Goal: Task Accomplishment & Management: Complete application form

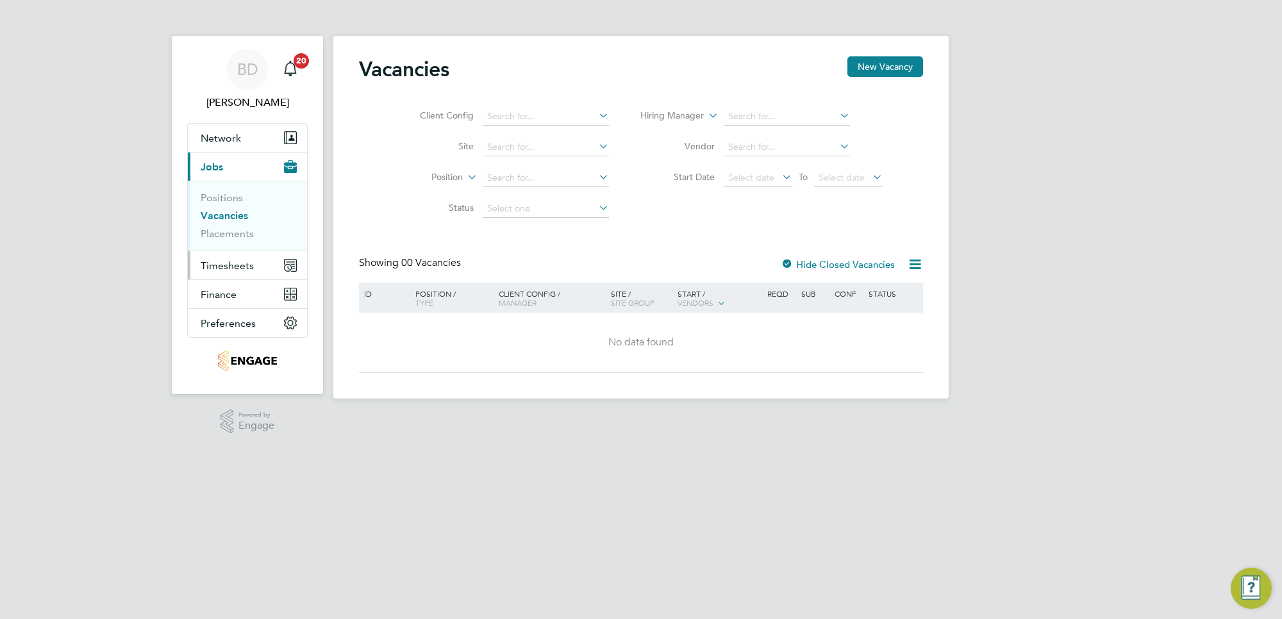
click at [226, 265] on span "Timesheets" at bounding box center [227, 266] width 53 height 12
click at [228, 264] on span "Timesheets" at bounding box center [227, 266] width 53 height 12
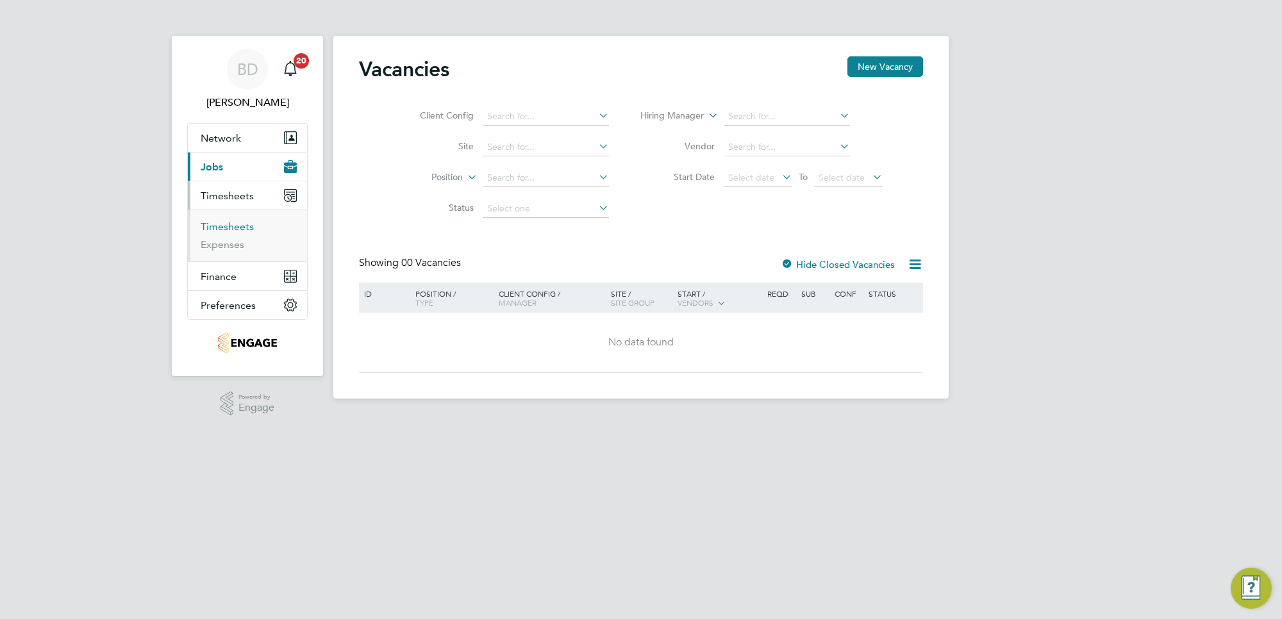
click at [236, 222] on link "Timesheets" at bounding box center [227, 227] width 53 height 12
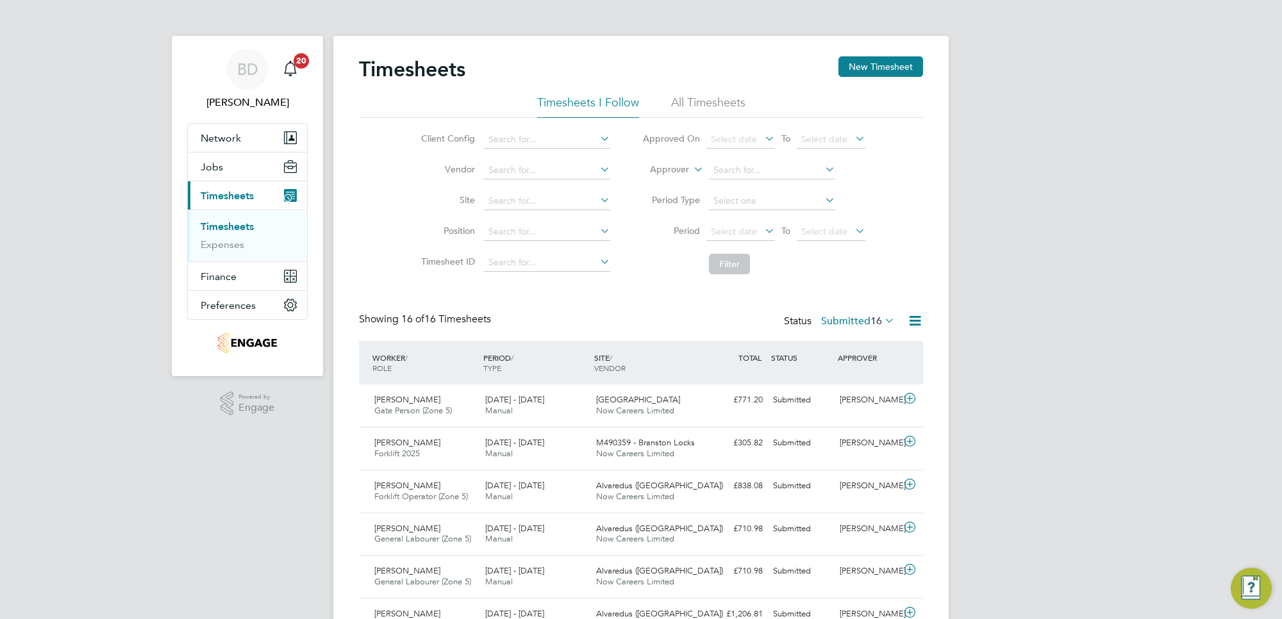
click at [762, 232] on icon at bounding box center [762, 231] width 0 height 18
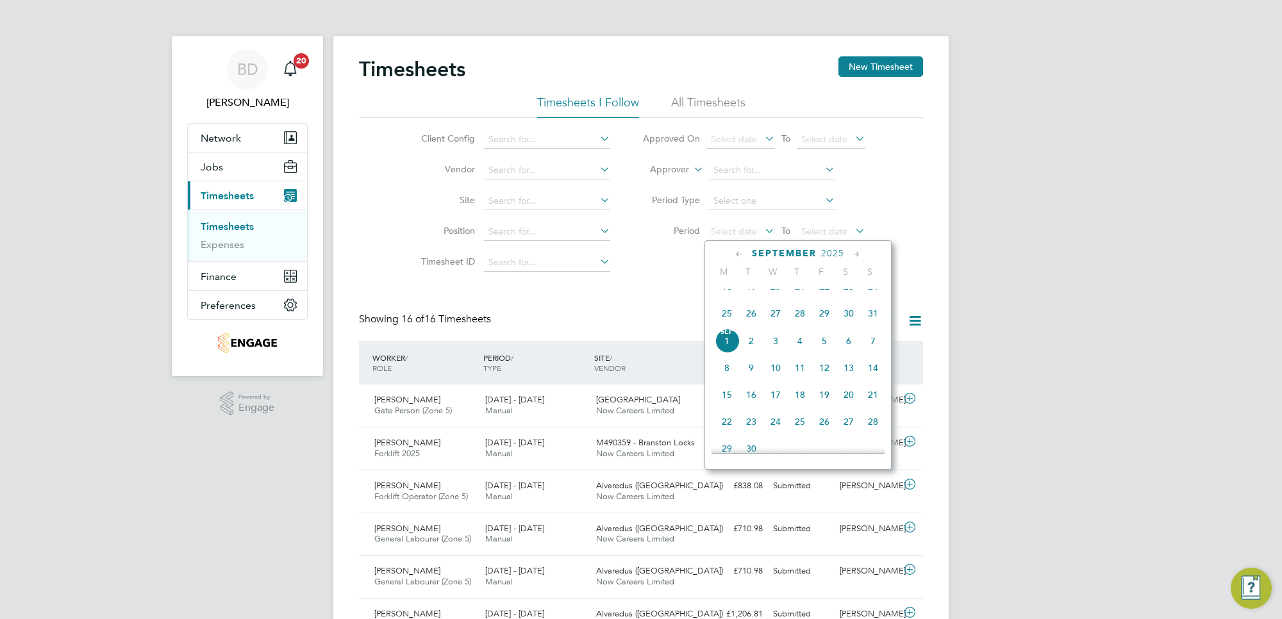
click at [728, 326] on span "25" at bounding box center [727, 313] width 24 height 24
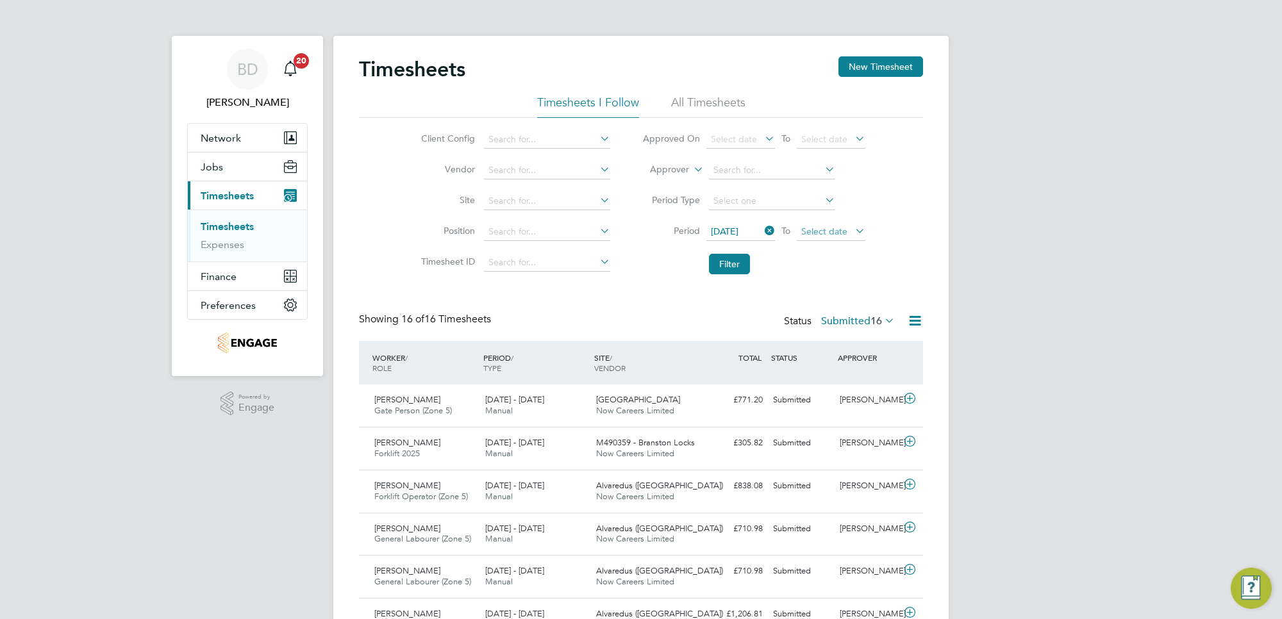
click at [825, 232] on span "Select date" at bounding box center [824, 232] width 46 height 12
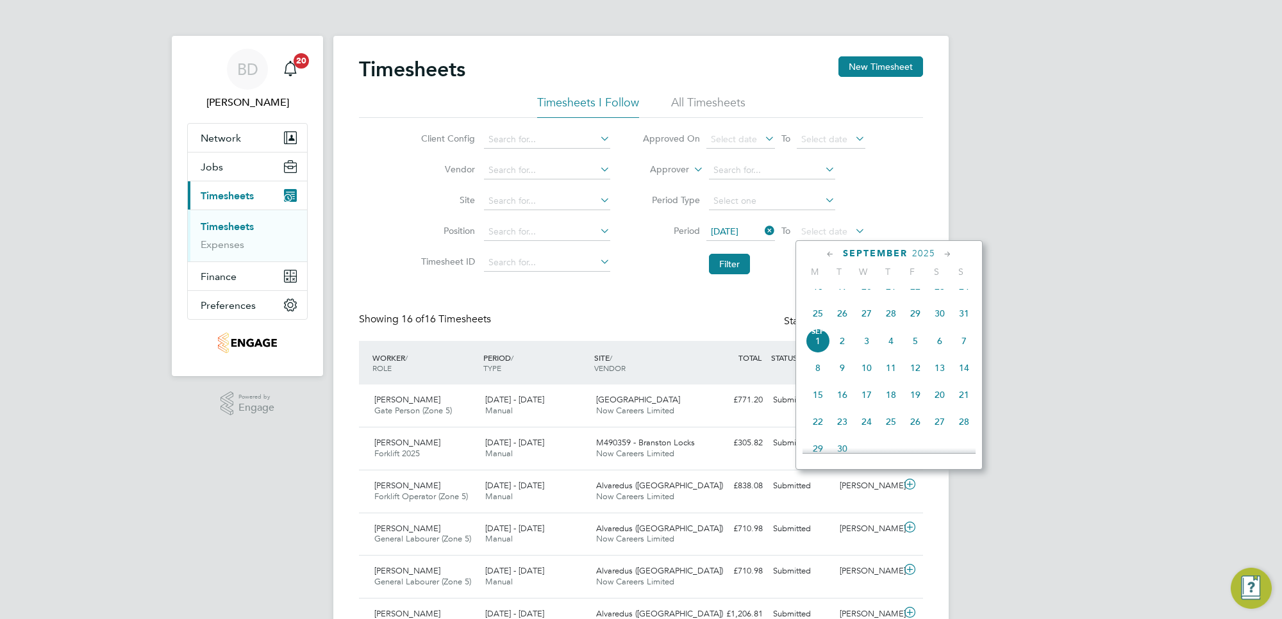
click at [917, 326] on span "29" at bounding box center [915, 313] width 24 height 24
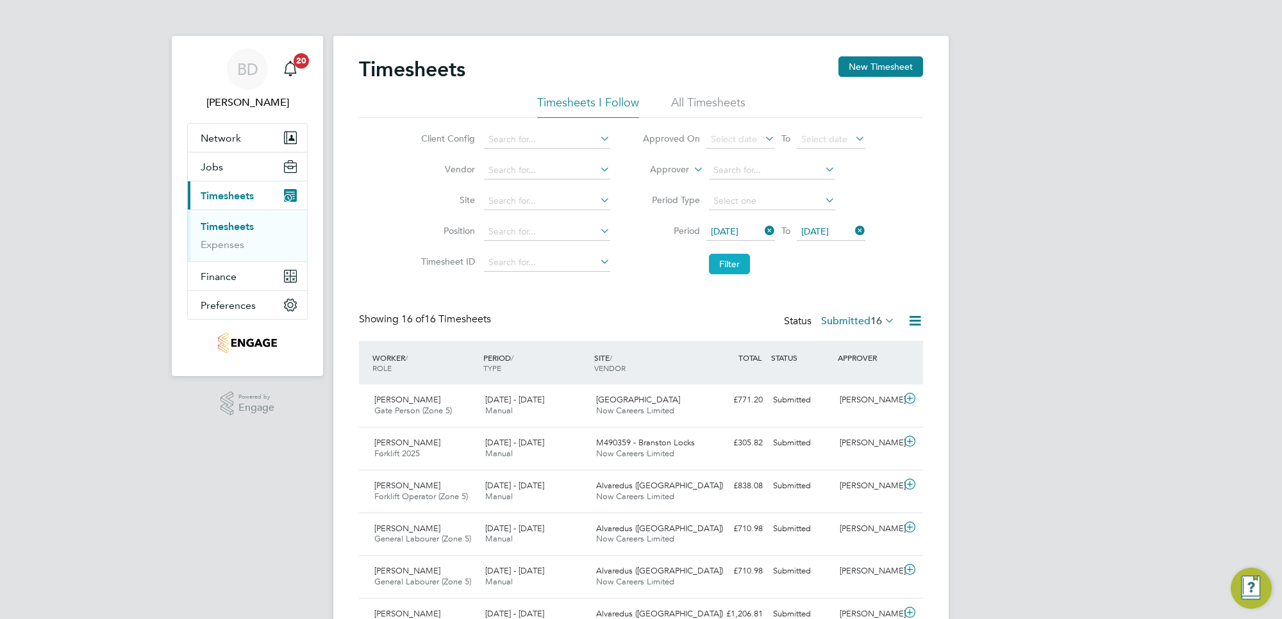
click at [742, 268] on button "Filter" at bounding box center [729, 264] width 41 height 21
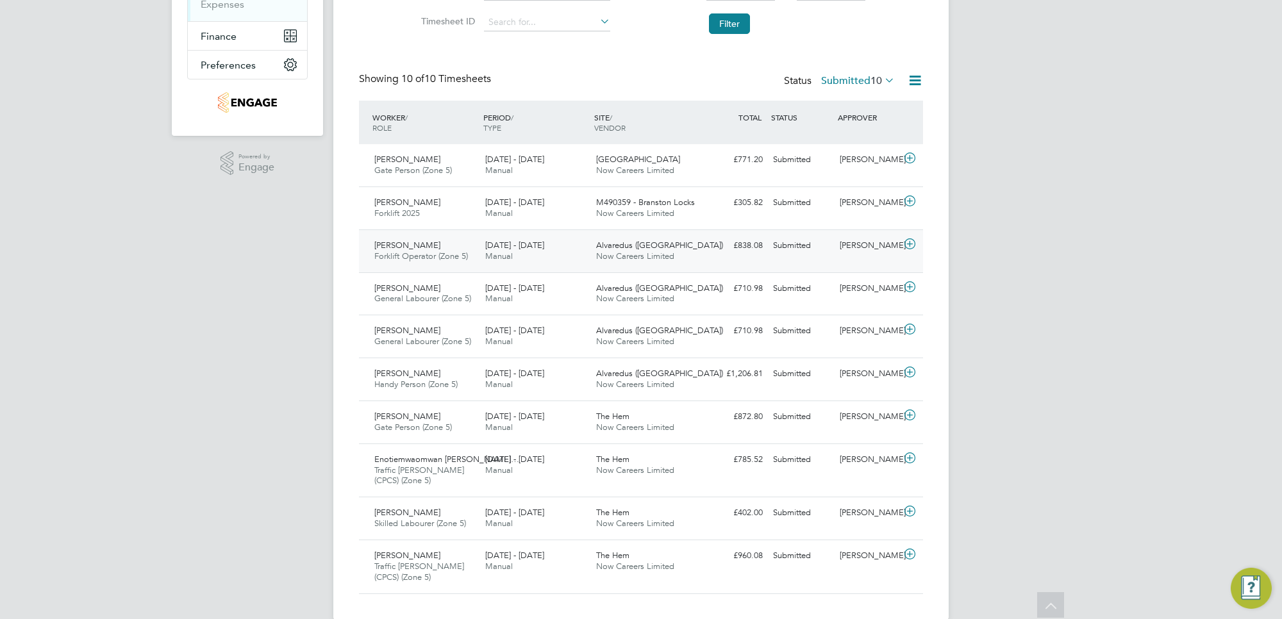
click at [909, 246] on icon at bounding box center [910, 244] width 16 height 10
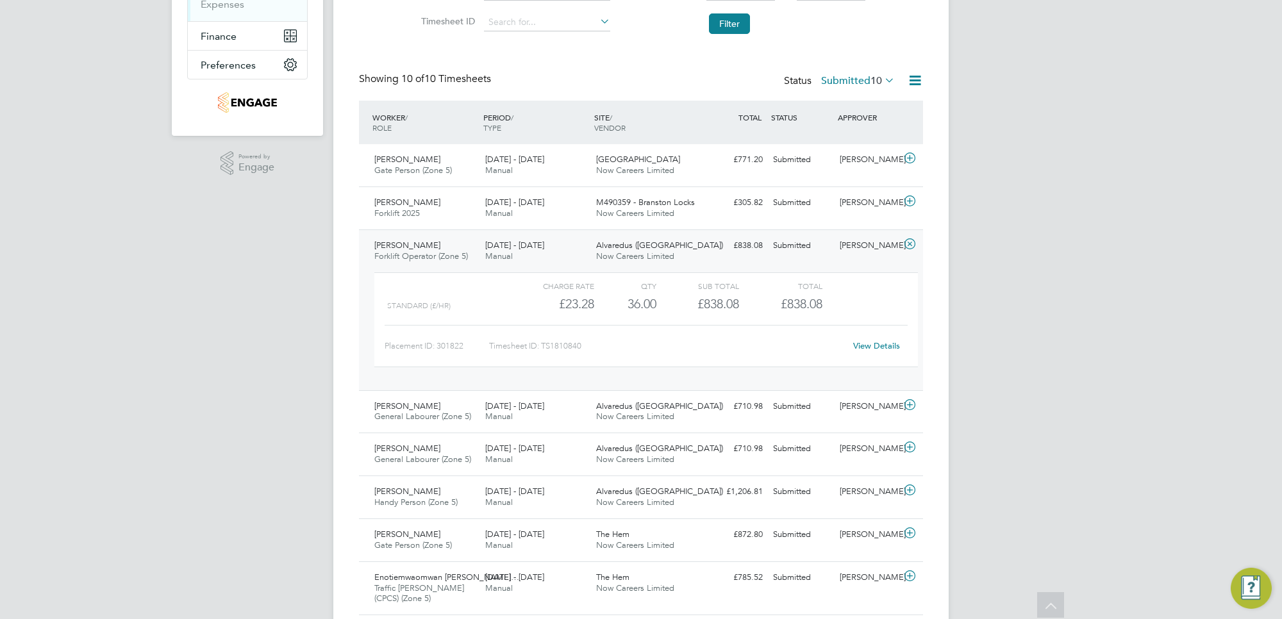
click at [860, 340] on link "View Details" at bounding box center [876, 345] width 47 height 11
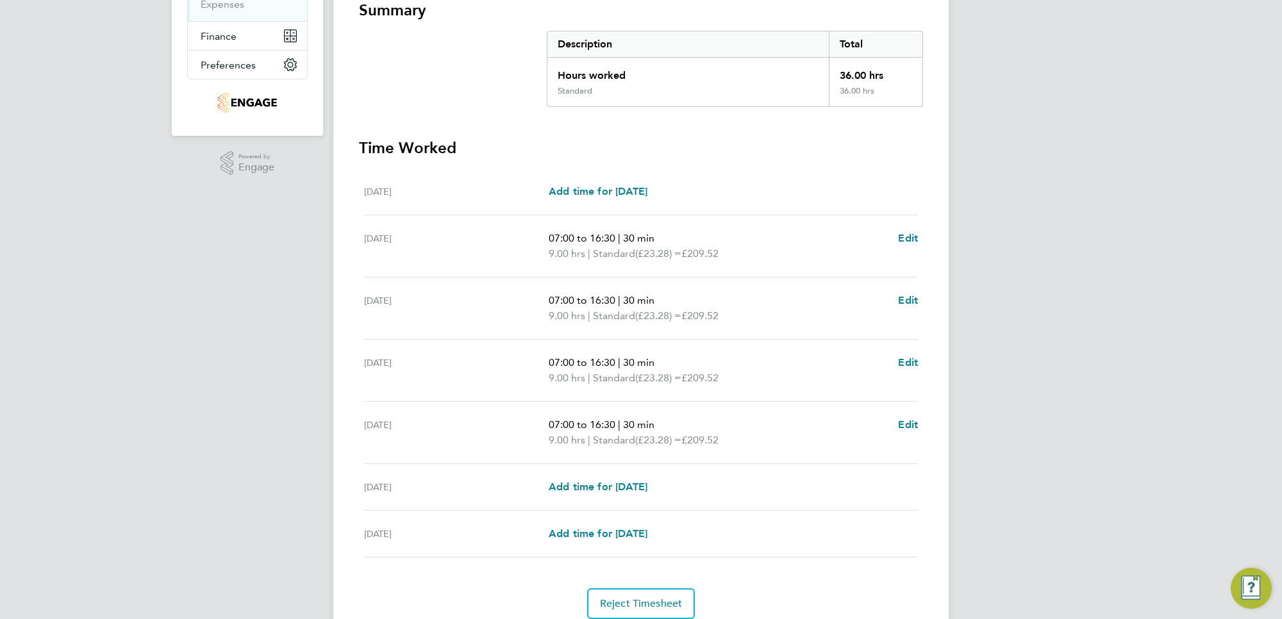
scroll to position [292, 0]
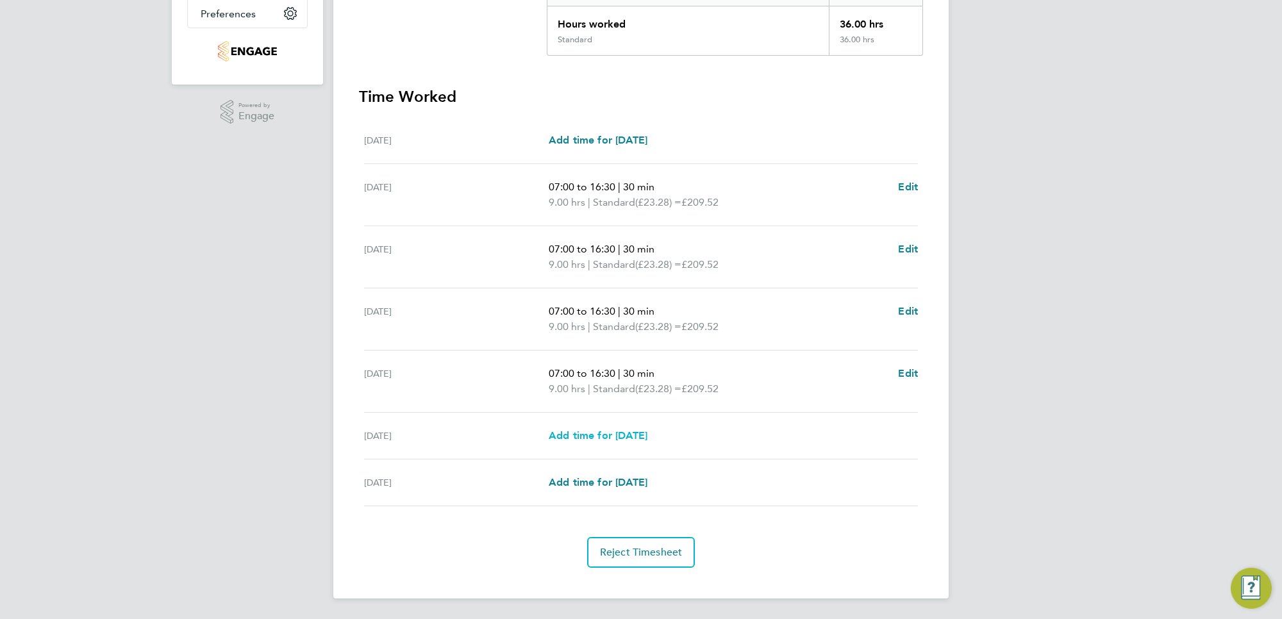
click at [587, 434] on span "Add time for Sat 30 Aug" at bounding box center [598, 436] width 99 height 12
select select "30"
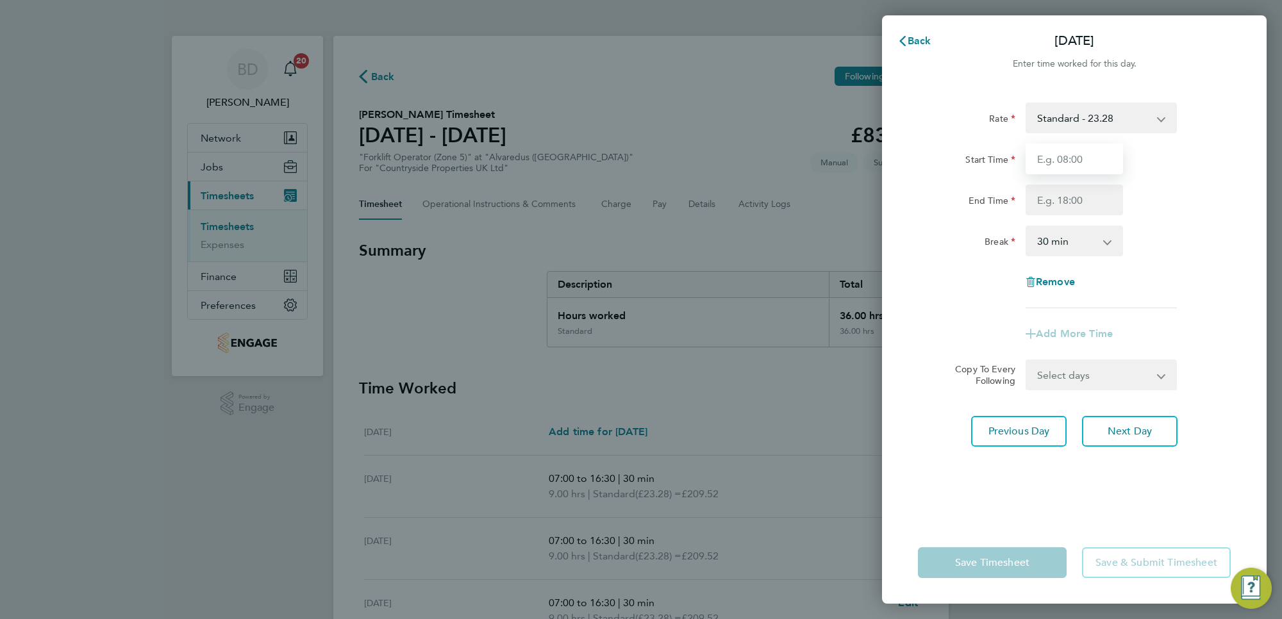
click at [1055, 155] on input "Start Time" at bounding box center [1074, 159] width 97 height 31
type input "07:00"
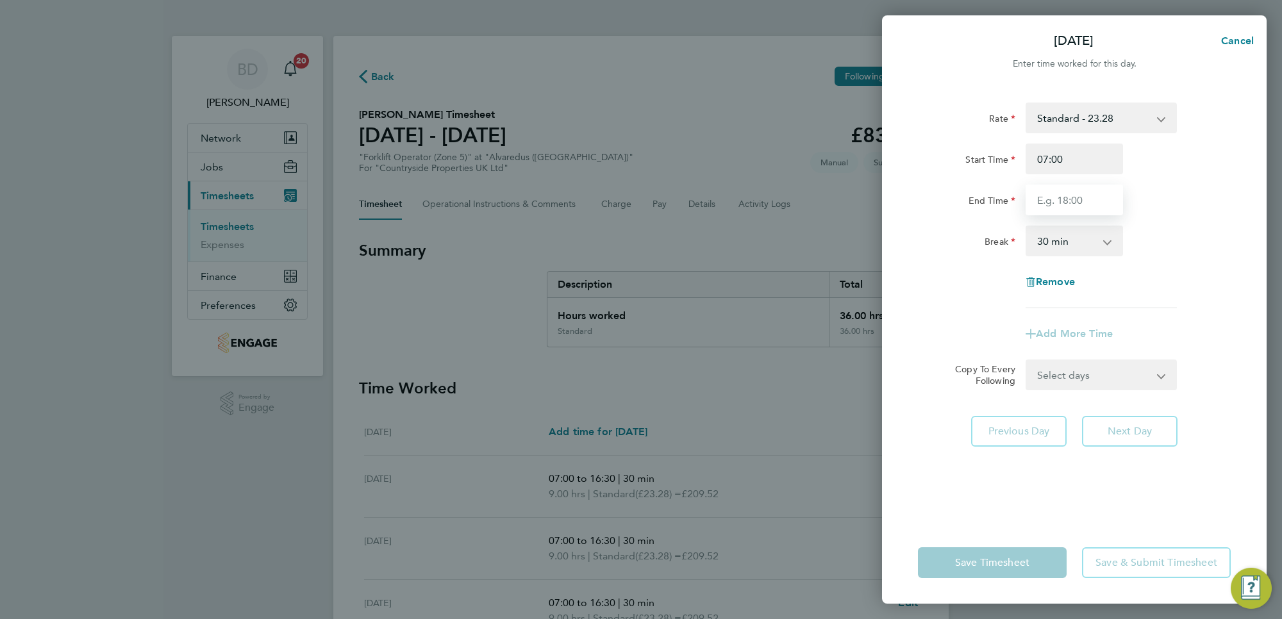
click at [1082, 193] on input "End Time" at bounding box center [1074, 200] width 97 height 31
type input "16:30"
click at [1213, 278] on div "Rate Standard - 23.28 Start Time 07:00 End Time 16:30 Break 0 min 15 min 30 min…" at bounding box center [1074, 206] width 313 height 206
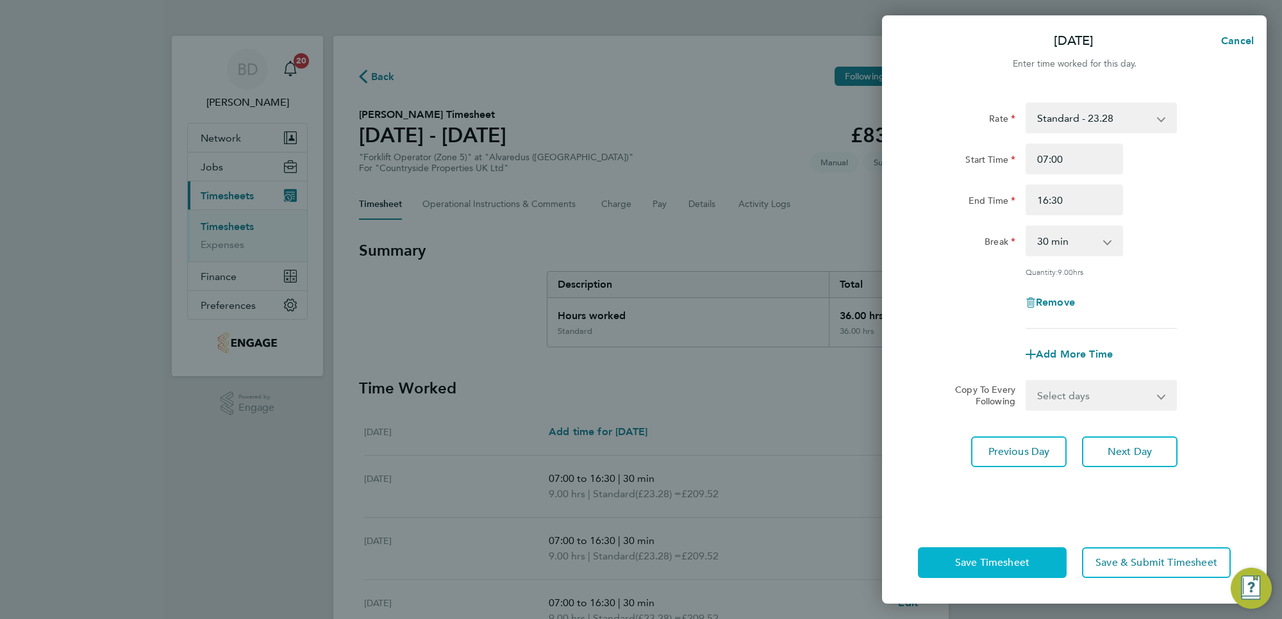
click at [986, 561] on span "Save Timesheet" at bounding box center [992, 563] width 74 height 13
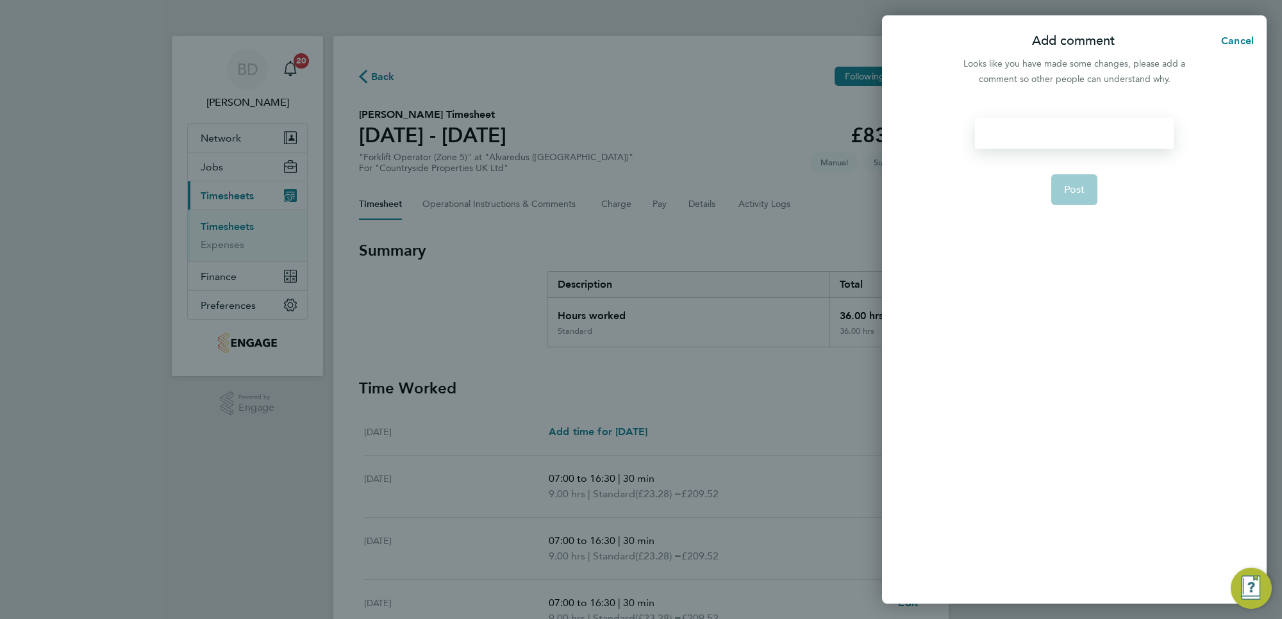
click at [1111, 138] on div at bounding box center [1074, 133] width 198 height 31
click at [1164, 158] on form "Richard has worked the Saturday Post" at bounding box center [1074, 275] width 208 height 314
click at [1078, 199] on span "Post" at bounding box center [1074, 205] width 21 height 13
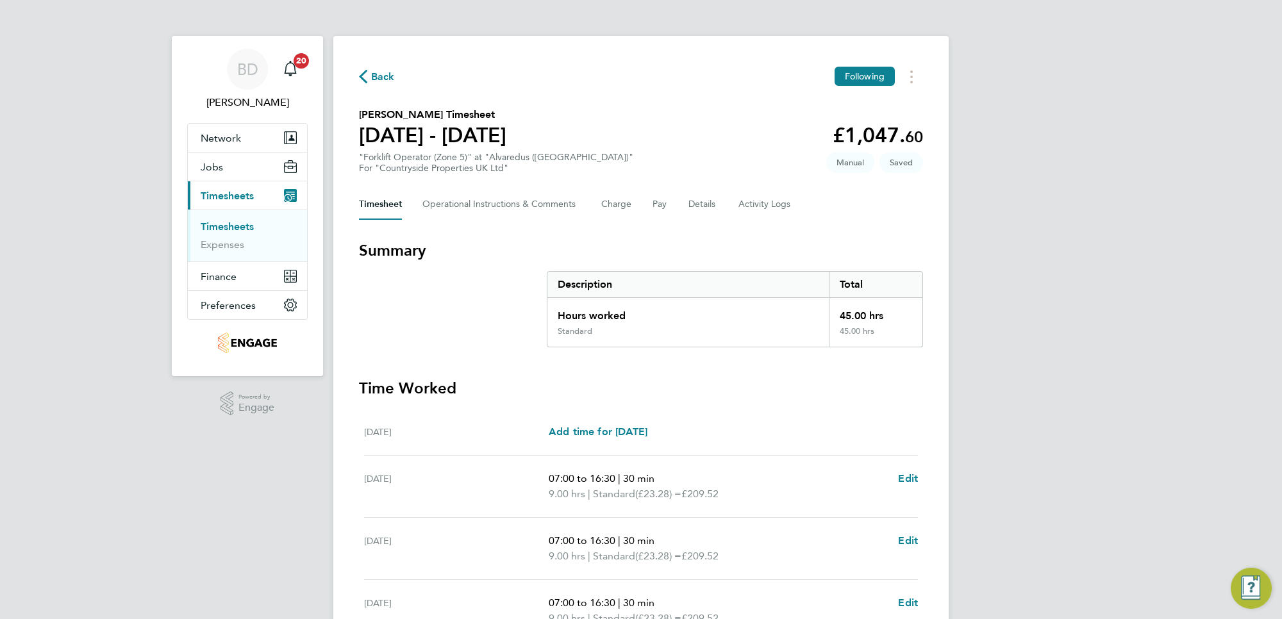
click at [383, 72] on span "Back" at bounding box center [383, 76] width 24 height 15
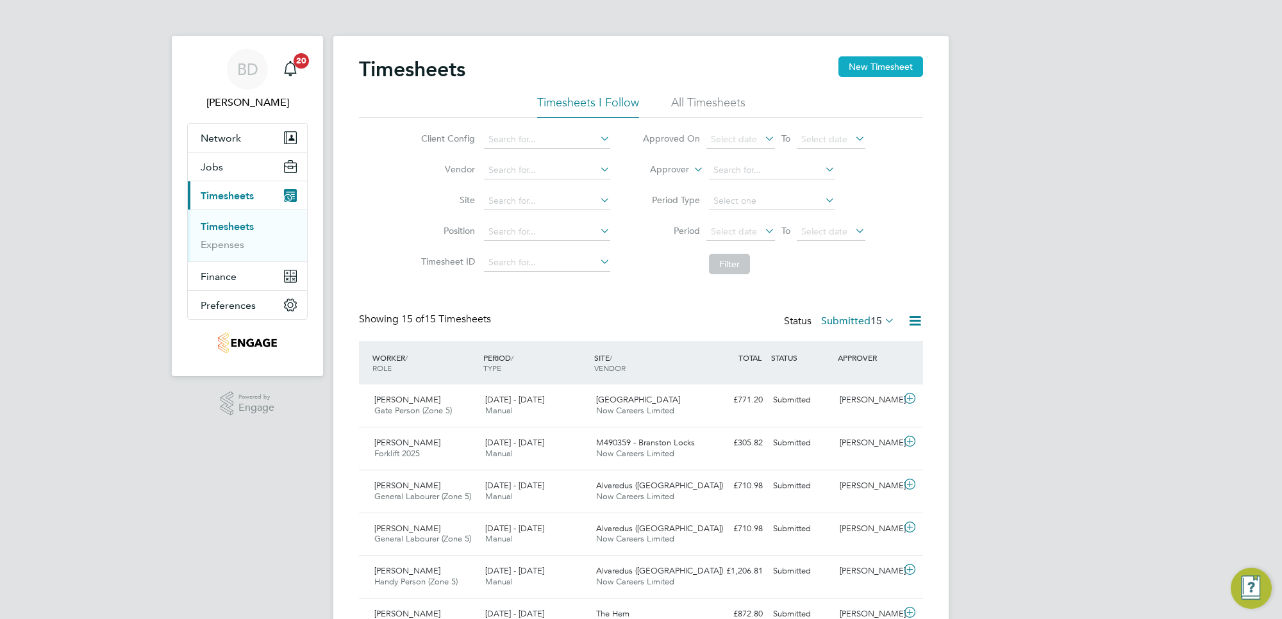
click at [864, 58] on button "New Timesheet" at bounding box center [881, 66] width 85 height 21
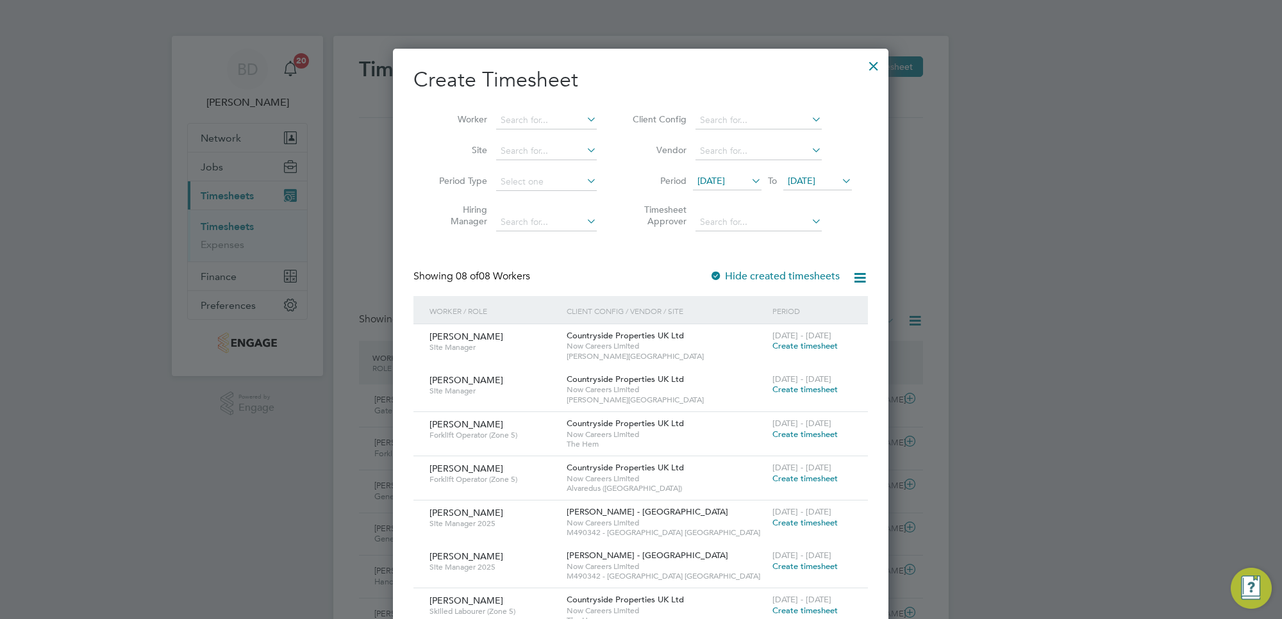
click at [749, 184] on icon at bounding box center [749, 181] width 0 height 18
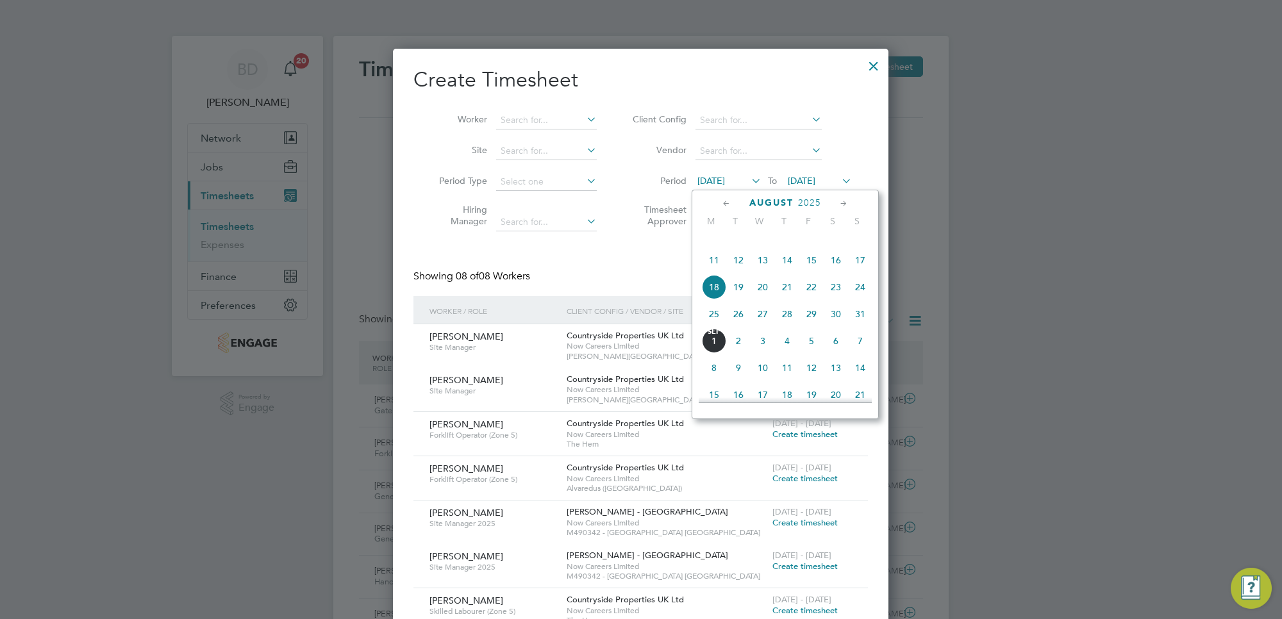
click at [710, 324] on span "25" at bounding box center [714, 314] width 24 height 24
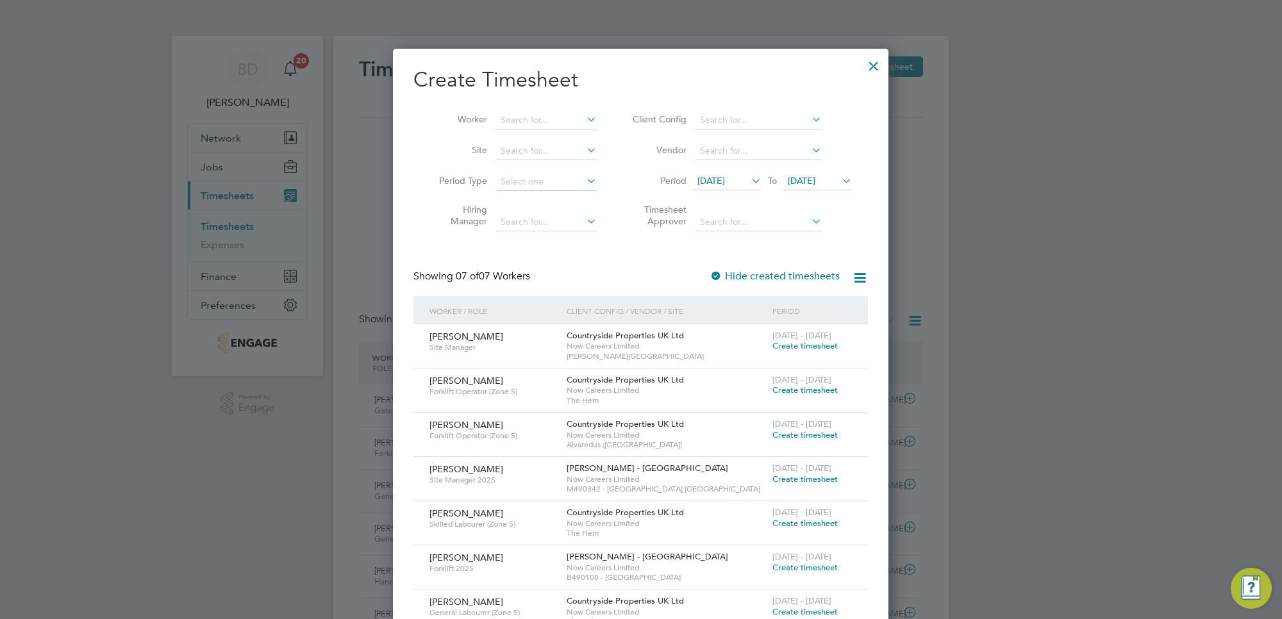
click at [837, 171] on li "Period 25 Aug 2025 To 25 Aug 2025" at bounding box center [740, 182] width 255 height 31
click at [816, 180] on span "[DATE]" at bounding box center [802, 181] width 28 height 12
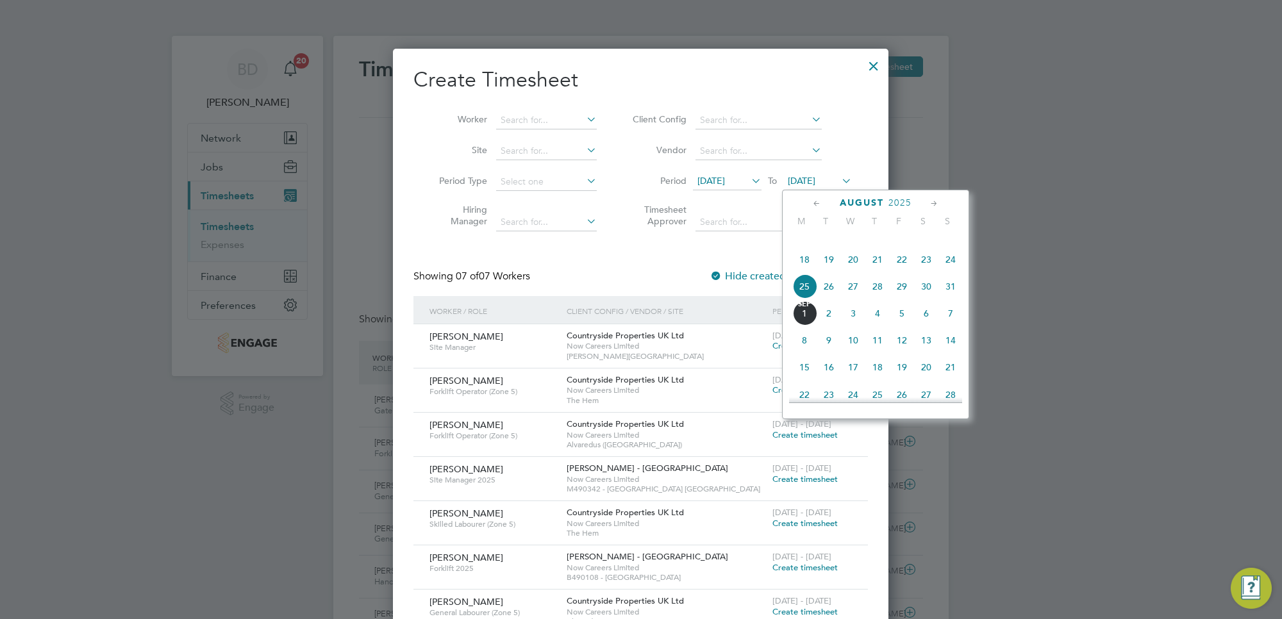
click at [904, 299] on span "29" at bounding box center [902, 286] width 24 height 24
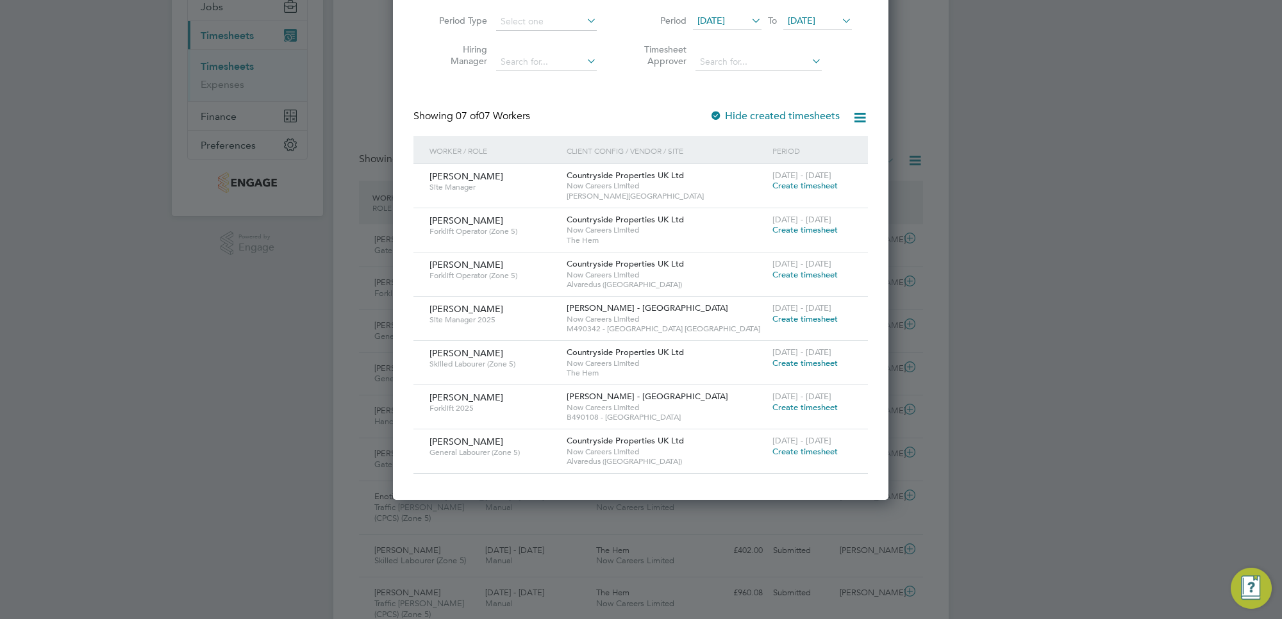
click at [811, 363] on span "Create timesheet" at bounding box center [805, 363] width 65 height 11
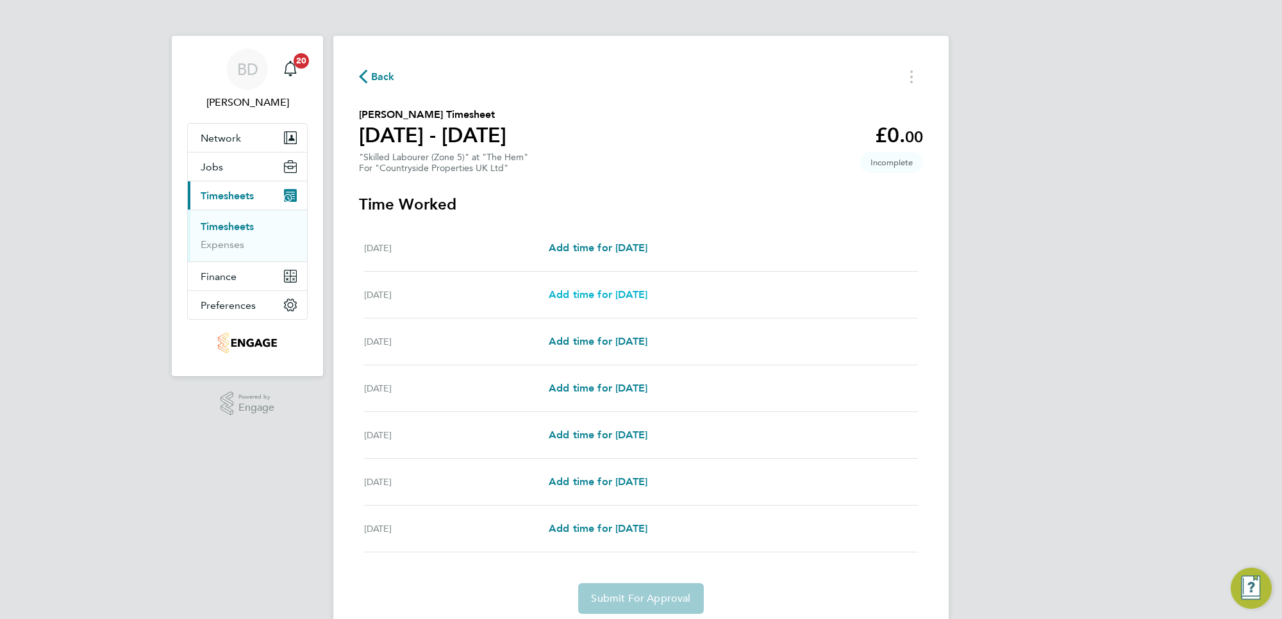
click at [584, 297] on span "Add time for Tue 26 Aug" at bounding box center [598, 295] width 99 height 12
select select "30"
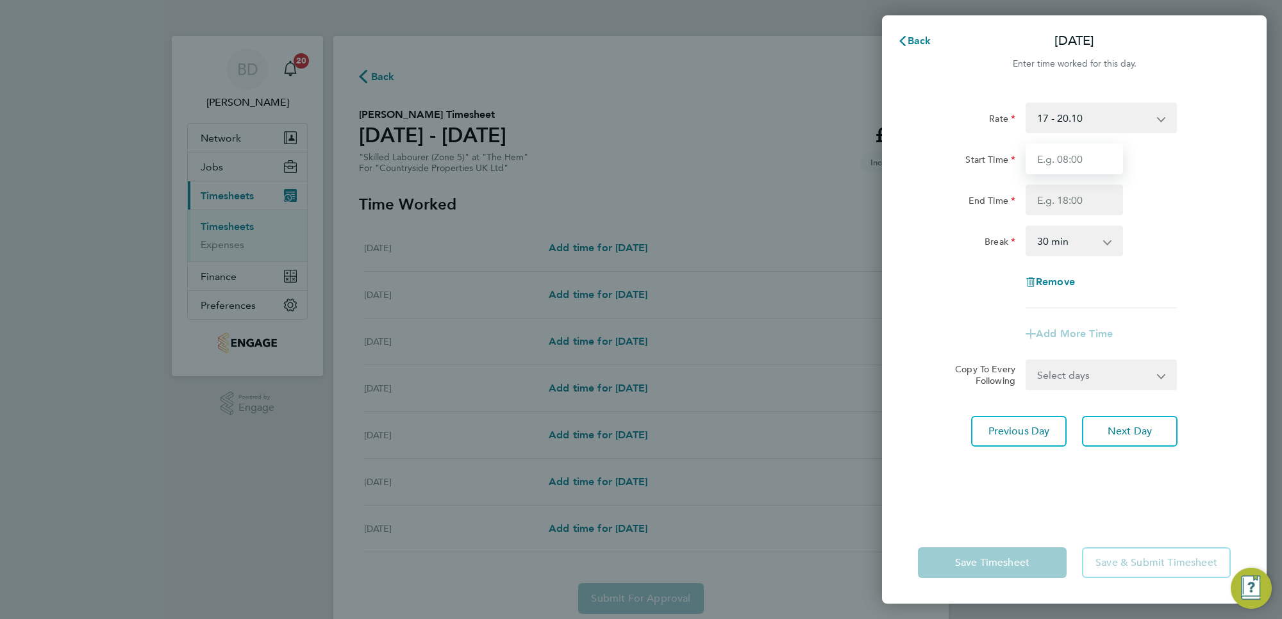
click at [1051, 156] on input "Start Time" at bounding box center [1074, 159] width 97 height 31
type input "07:00"
click at [1107, 196] on input "End Time" at bounding box center [1074, 200] width 97 height 31
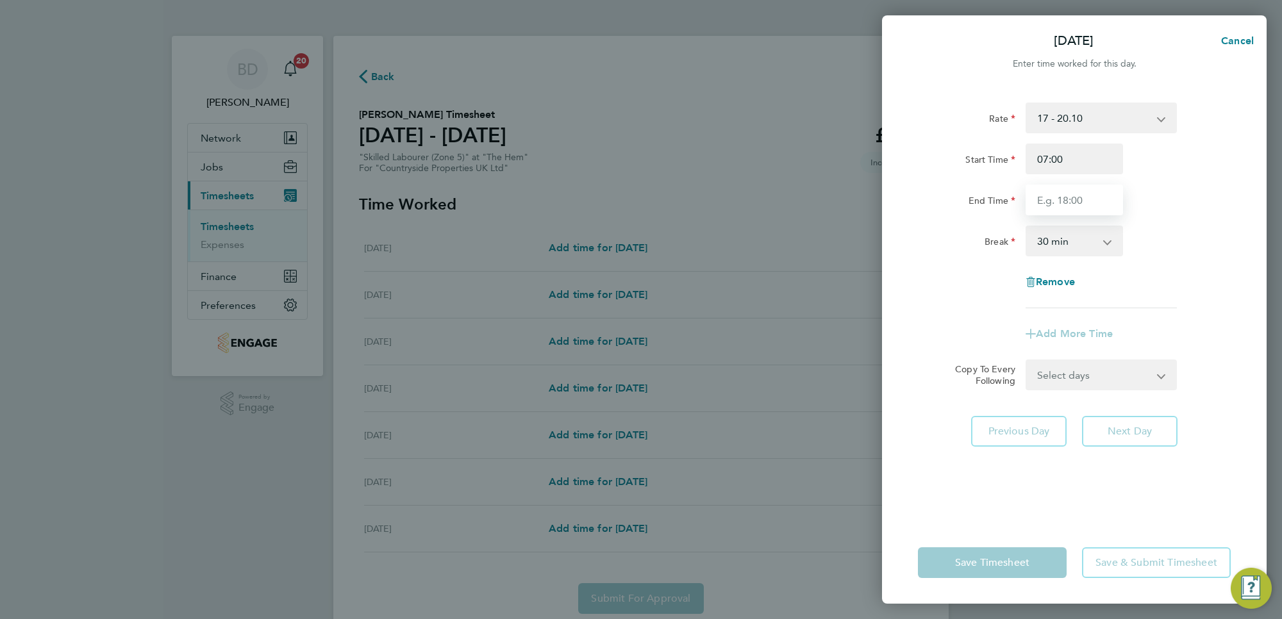
type input "16:30"
click at [1175, 274] on div "Rate 17 - 20.10 Start Time 07:00 End Time 16:30 Break 0 min 15 min 30 min 45 mi…" at bounding box center [1074, 206] width 313 height 206
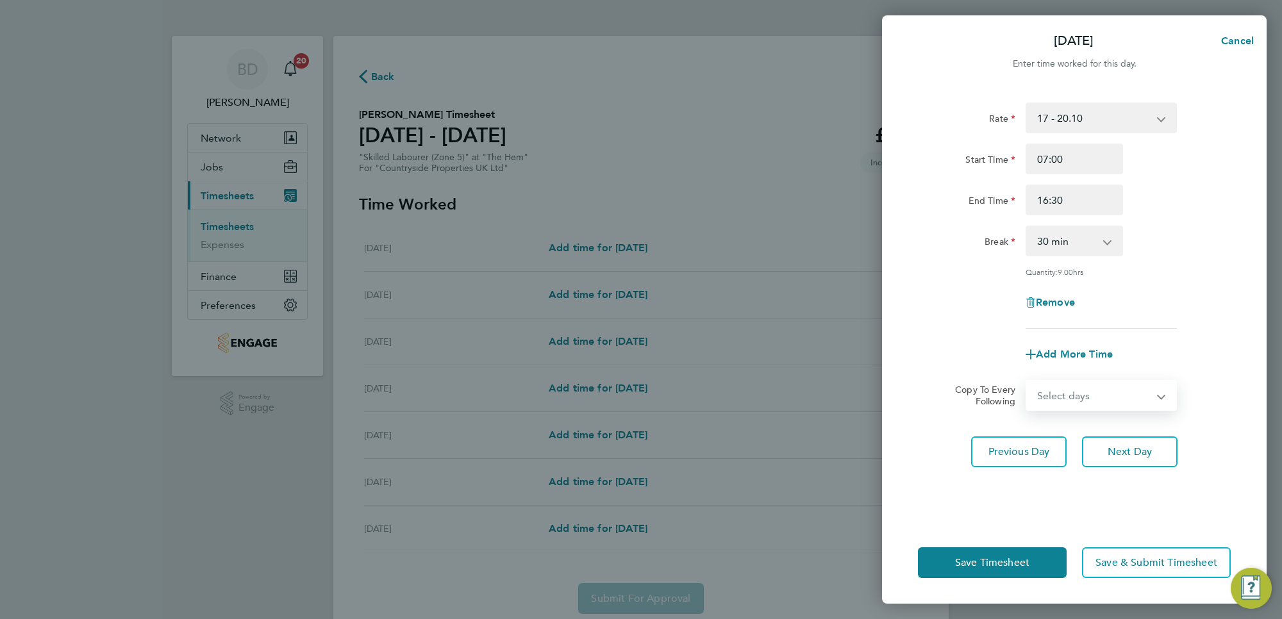
click at [1120, 390] on select "Select days Day Weekday (Mon-Fri) Weekend (Sat-Sun) Wednesday Thursday Friday S…" at bounding box center [1094, 395] width 135 height 28
select select "WEEKDAY"
click at [1027, 381] on select "Select days Day Weekday (Mon-Fri) Weekend (Sat-Sun) Wednesday Thursday Friday S…" at bounding box center [1094, 395] width 135 height 28
select select "2025-08-31"
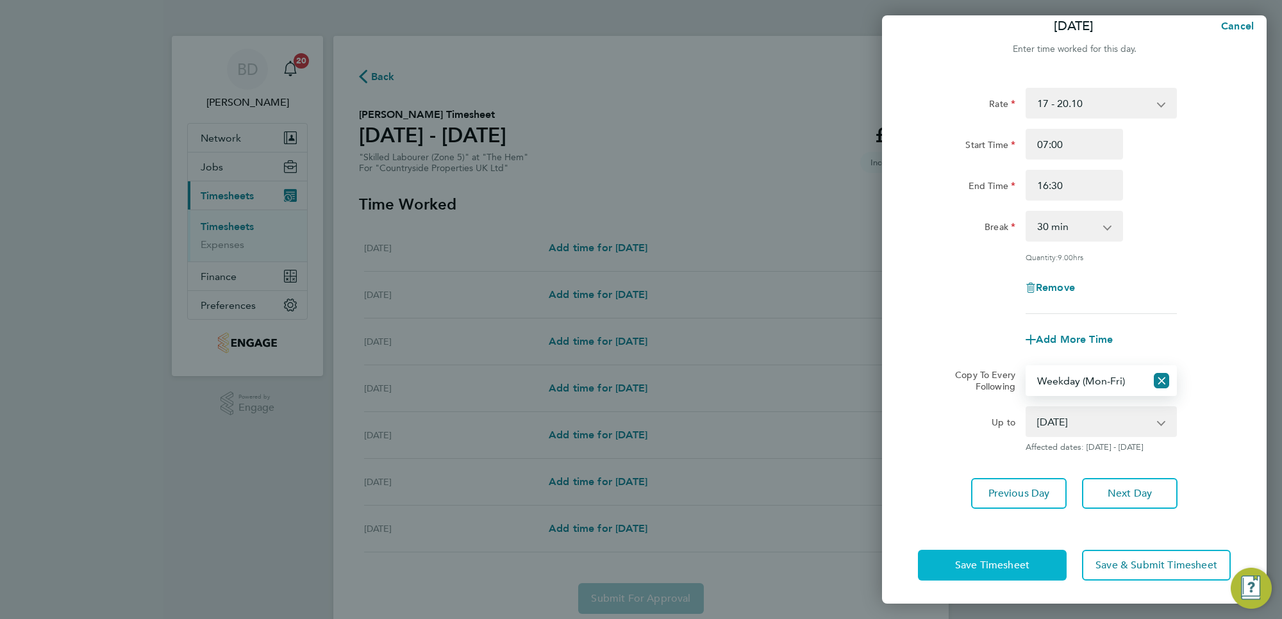
click at [982, 555] on button "Save Timesheet" at bounding box center [992, 565] width 149 height 31
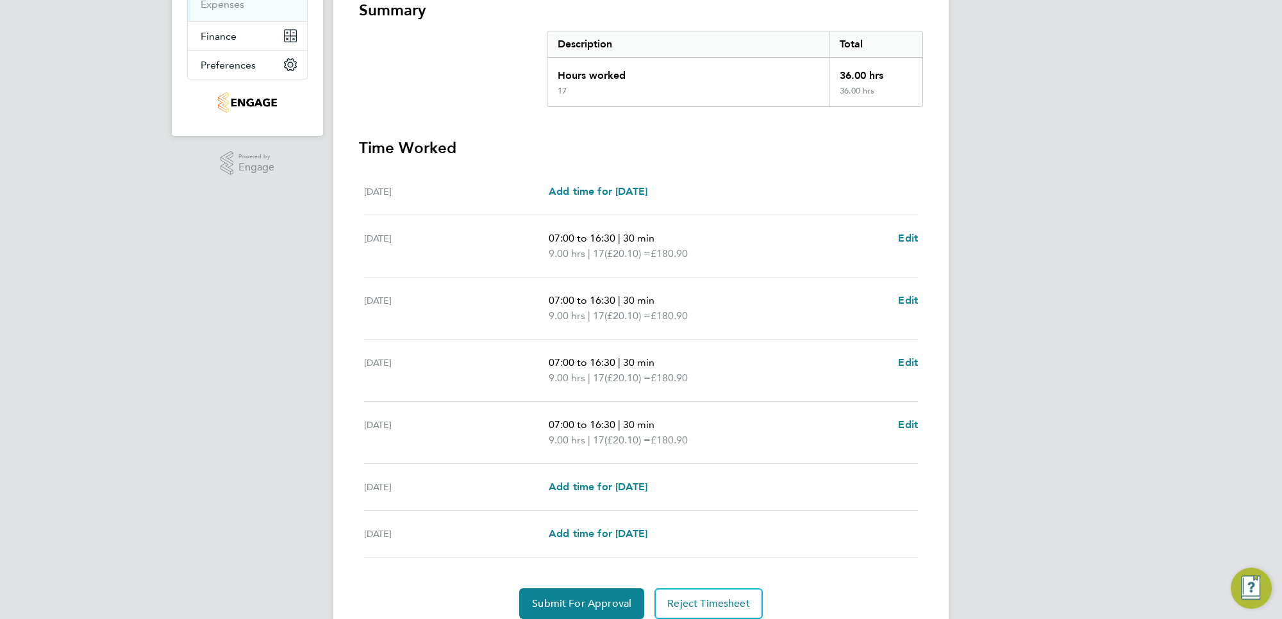
scroll to position [293, 0]
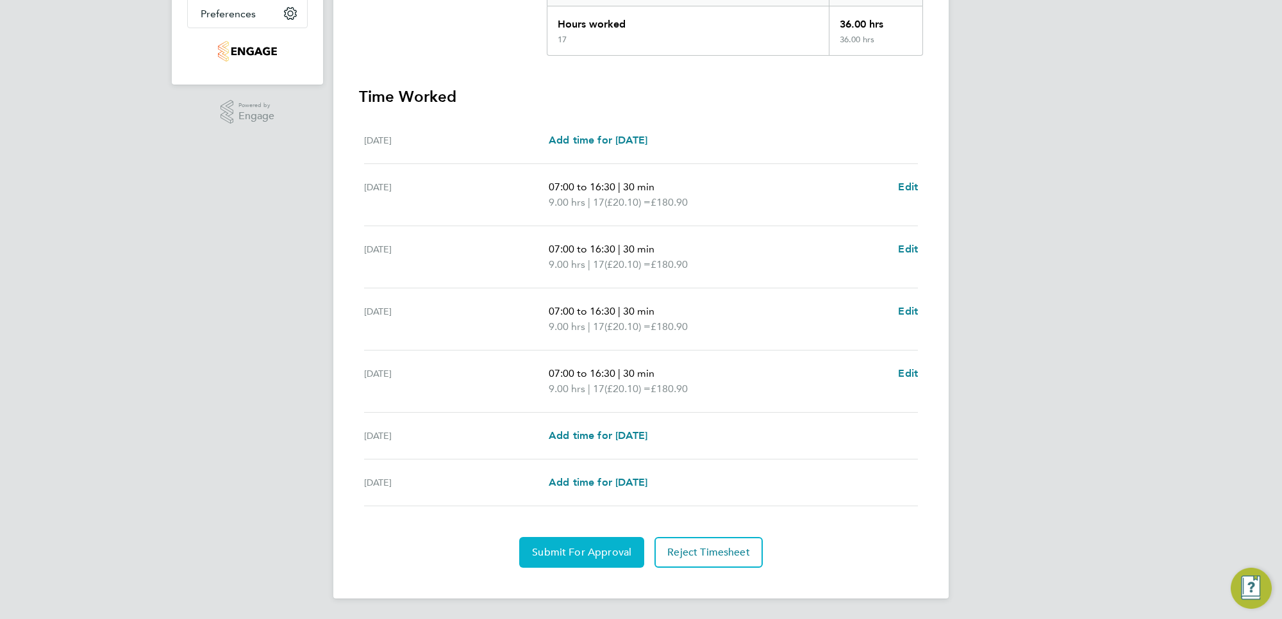
click at [584, 548] on span "Submit For Approval" at bounding box center [581, 552] width 99 height 13
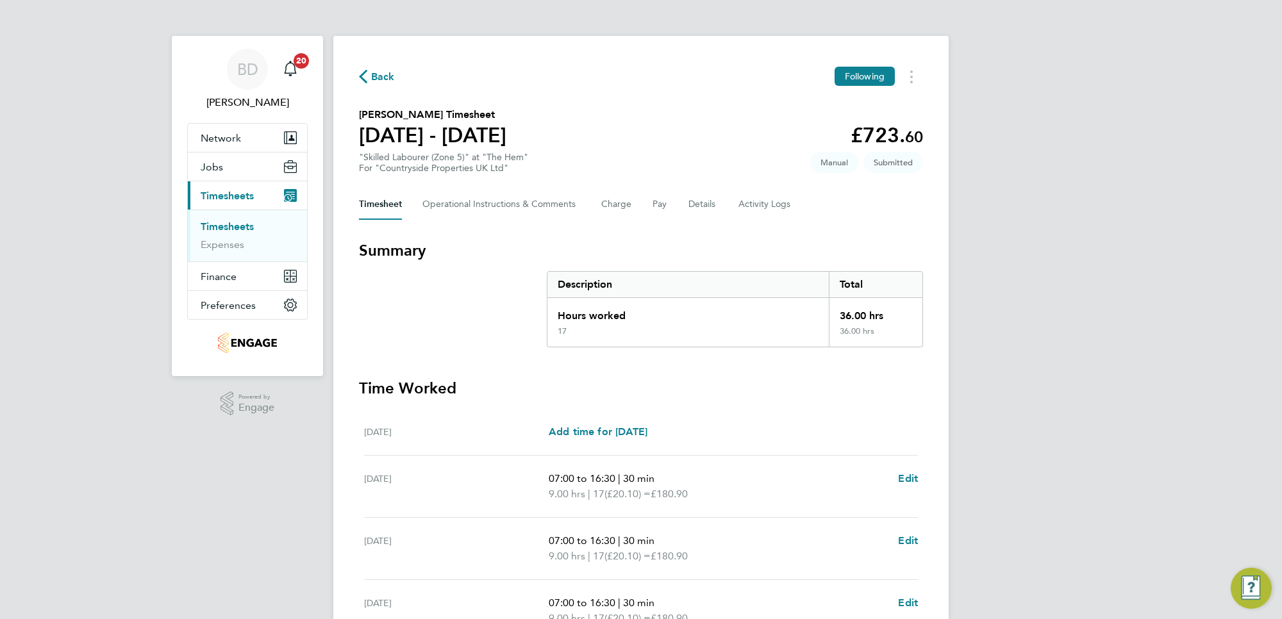
click at [383, 76] on span "Back" at bounding box center [383, 76] width 24 height 15
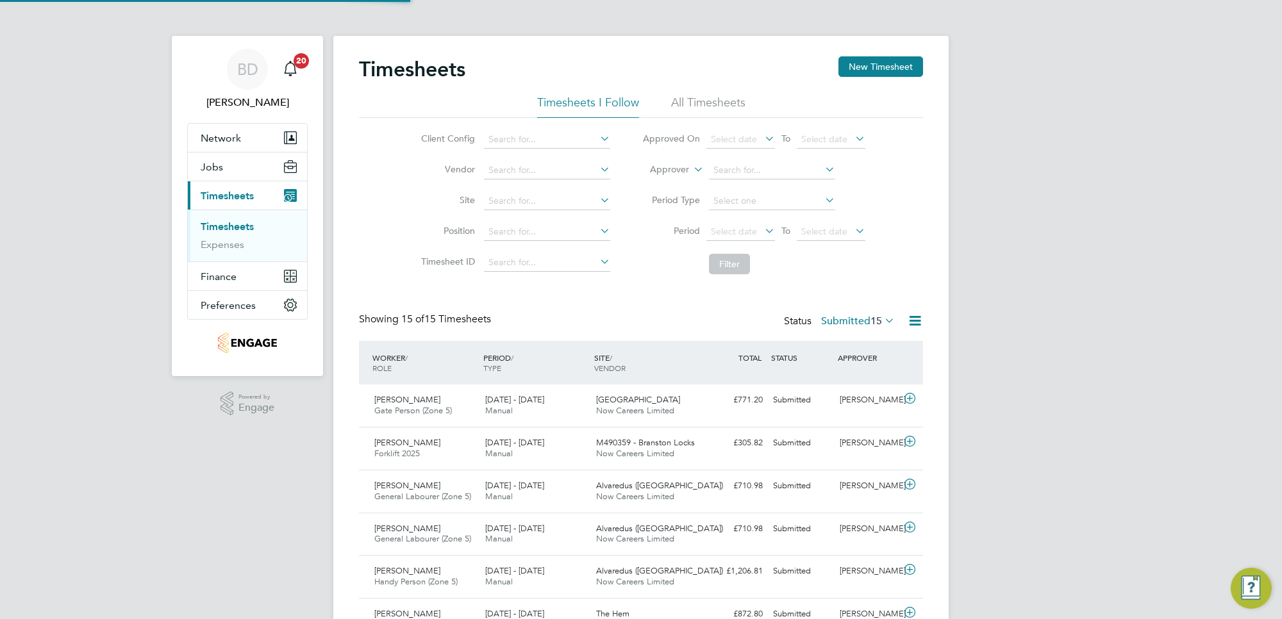
scroll to position [32, 111]
